Goal: Navigation & Orientation: Find specific page/section

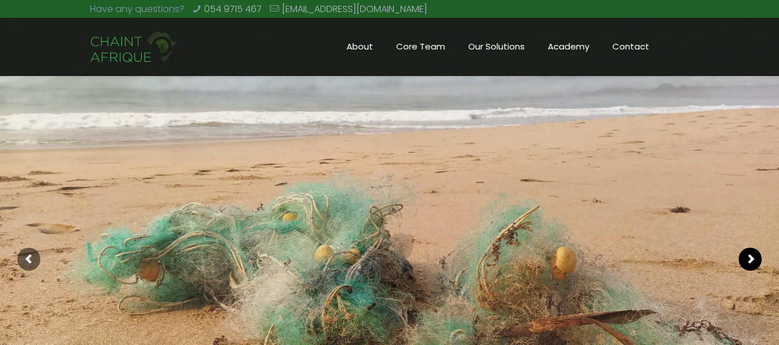
click at [748, 258] on rs-arrow at bounding box center [749, 259] width 23 height 23
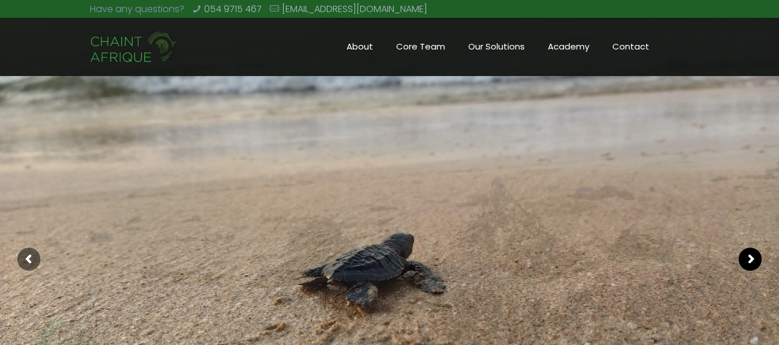
click at [748, 258] on rs-arrow at bounding box center [749, 259] width 23 height 23
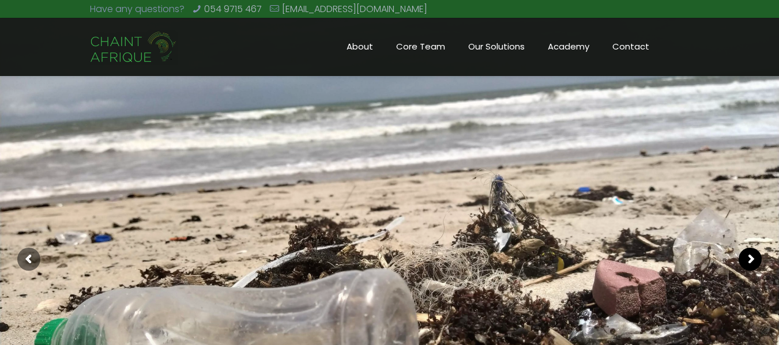
click at [748, 258] on rs-arrow at bounding box center [749, 259] width 23 height 23
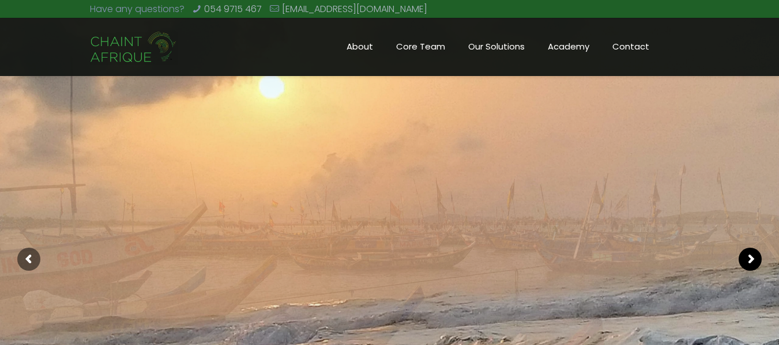
click at [748, 258] on rs-arrow at bounding box center [749, 259] width 23 height 23
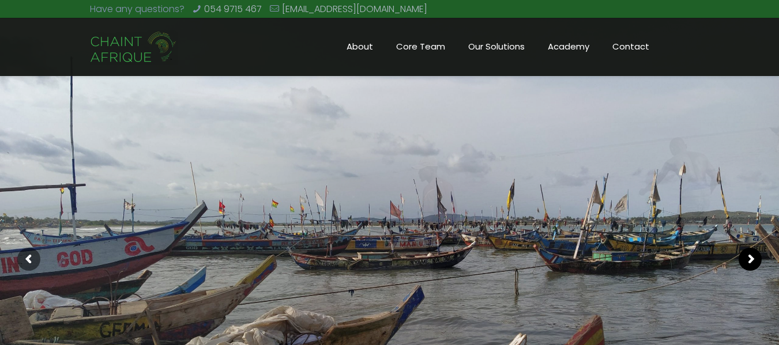
click at [748, 258] on rs-arrow at bounding box center [749, 259] width 23 height 23
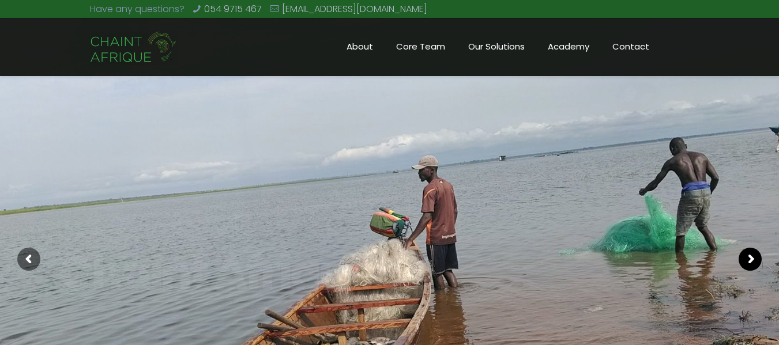
click at [748, 258] on rs-arrow at bounding box center [749, 259] width 23 height 23
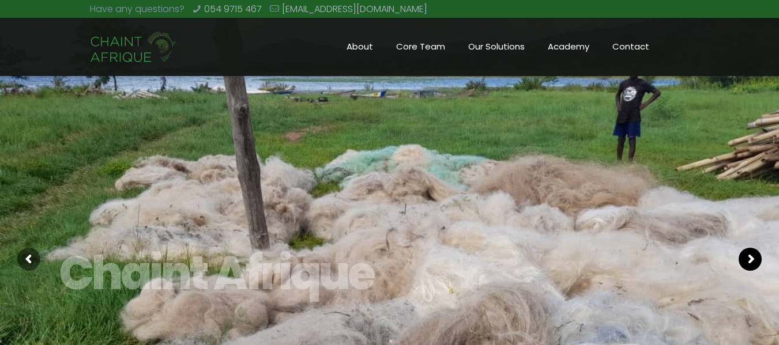
click at [748, 258] on rs-arrow at bounding box center [749, 259] width 23 height 23
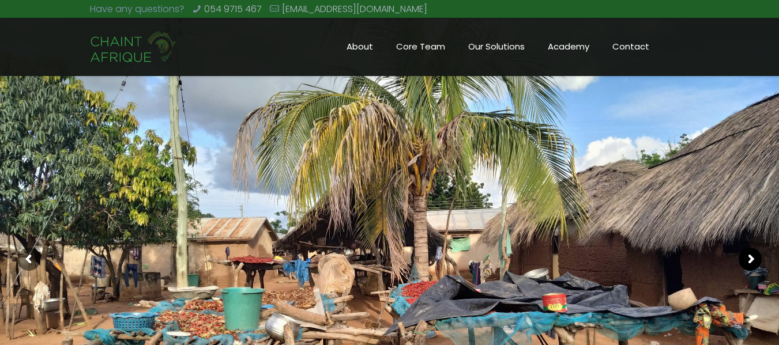
click at [748, 258] on rs-arrow at bounding box center [749, 259] width 23 height 23
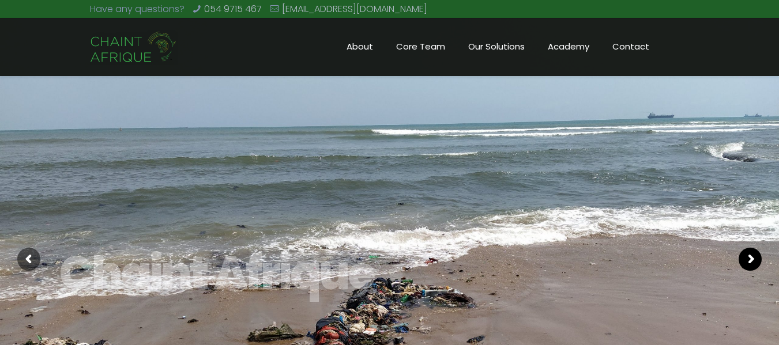
click at [748, 258] on rs-arrow at bounding box center [749, 259] width 23 height 23
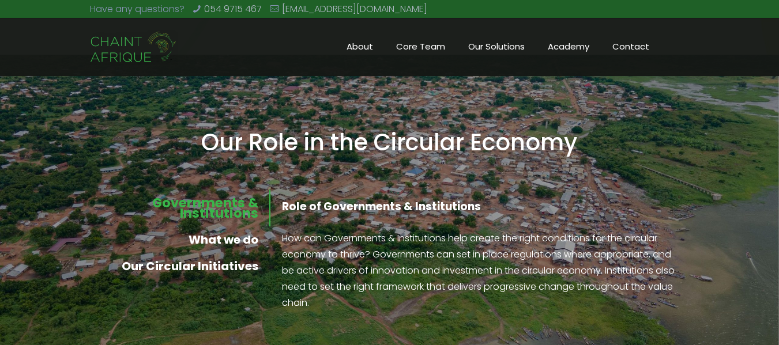
scroll to position [848, 0]
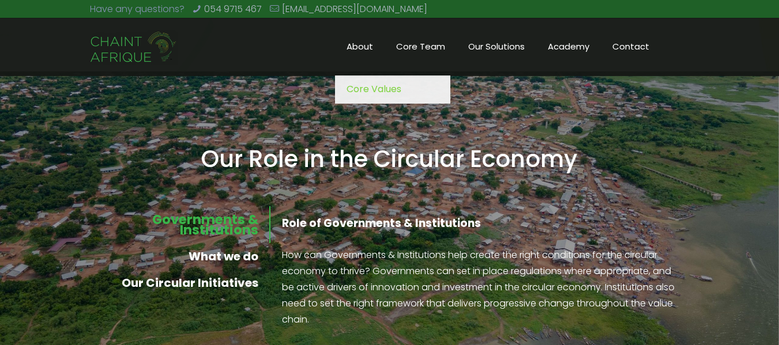
click at [367, 47] on span "About" at bounding box center [360, 46] width 50 height 17
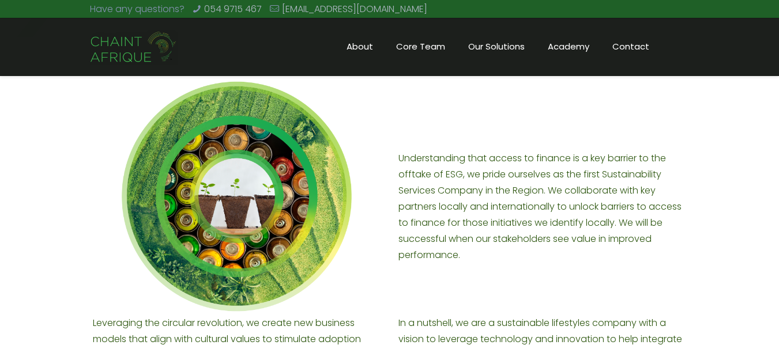
scroll to position [1077, 0]
